Goal: Information Seeking & Learning: Learn about a topic

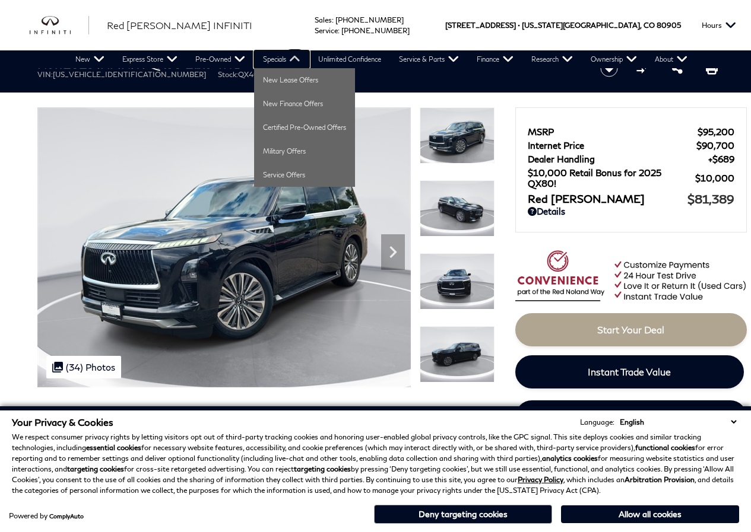
click at [277, 57] on link "Specials" at bounding box center [281, 59] width 55 height 18
click at [278, 67] on link "Specials" at bounding box center [281, 59] width 55 height 18
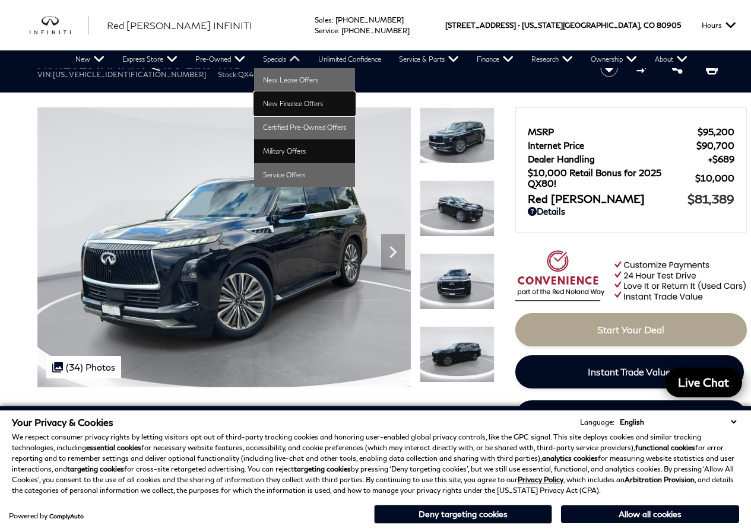
drag, startPoint x: 277, startPoint y: 120, endPoint x: 277, endPoint y: 148, distance: 27.3
click at [276, 161] on link "Military Offers" at bounding box center [304, 151] width 101 height 24
drag, startPoint x: 276, startPoint y: 161, endPoint x: 284, endPoint y: 156, distance: 9.4
click at [276, 162] on link "Military Offers" at bounding box center [304, 151] width 101 height 24
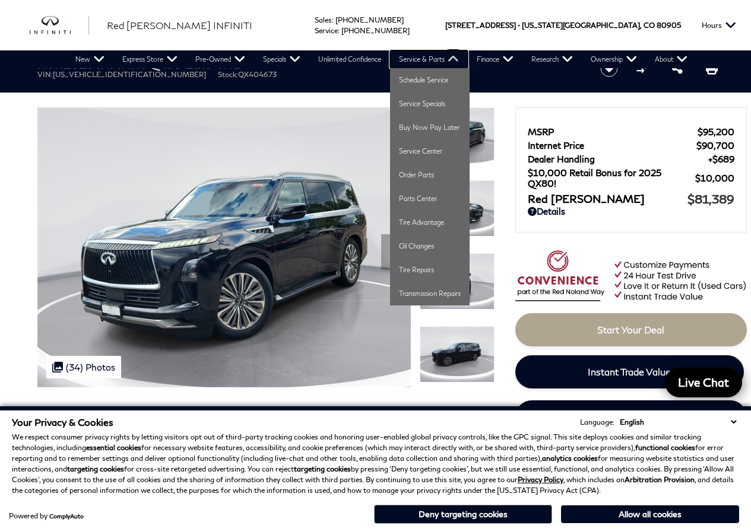
click at [390, 62] on link "Service & Parts" at bounding box center [429, 59] width 78 height 18
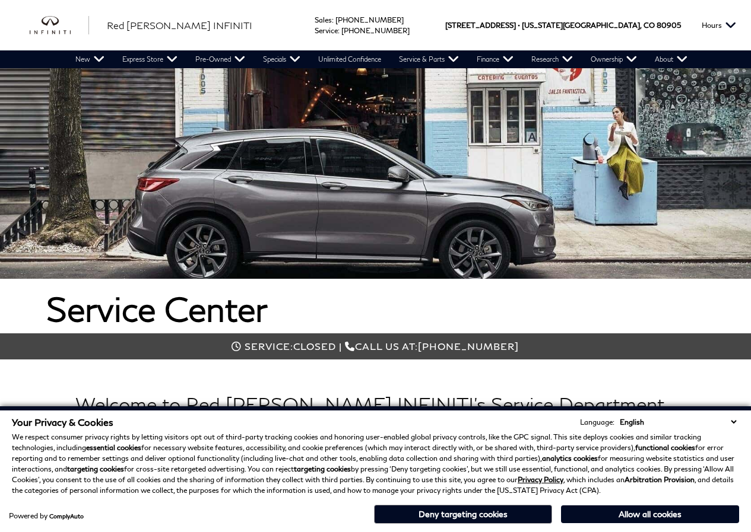
click at [70, 193] on div at bounding box center [375, 173] width 751 height 211
